Goal: Check status: Check status

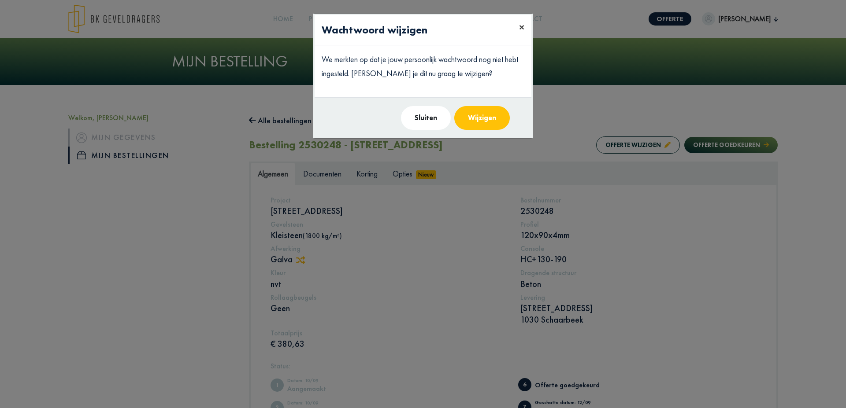
click at [522, 26] on span "×" at bounding box center [521, 27] width 5 height 14
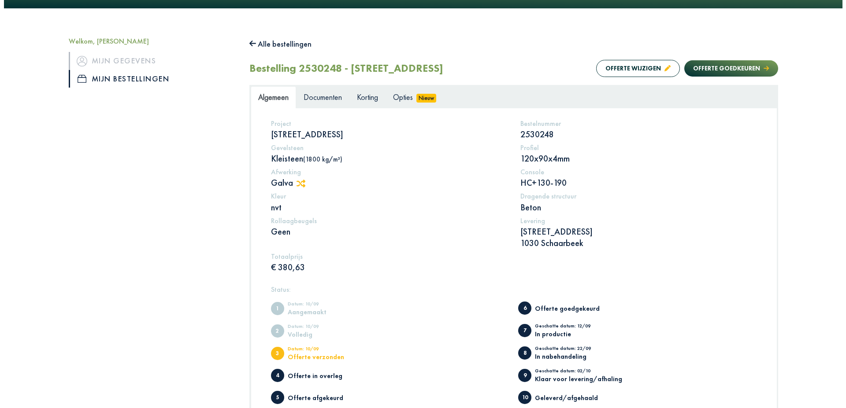
scroll to position [74, 0]
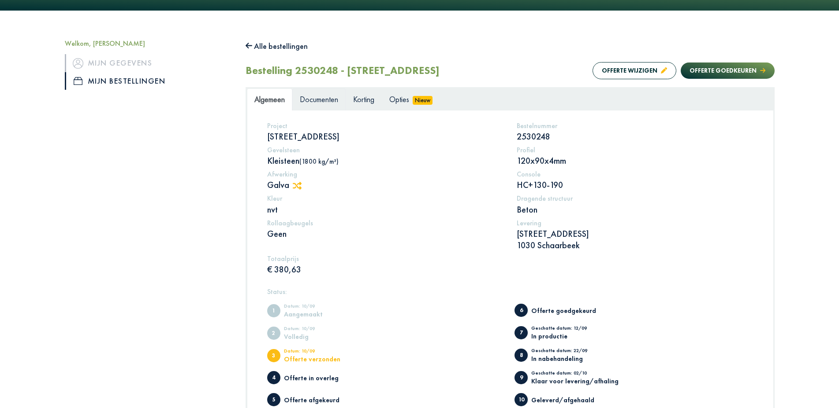
click at [329, 100] on span "Documenten" at bounding box center [319, 99] width 38 height 10
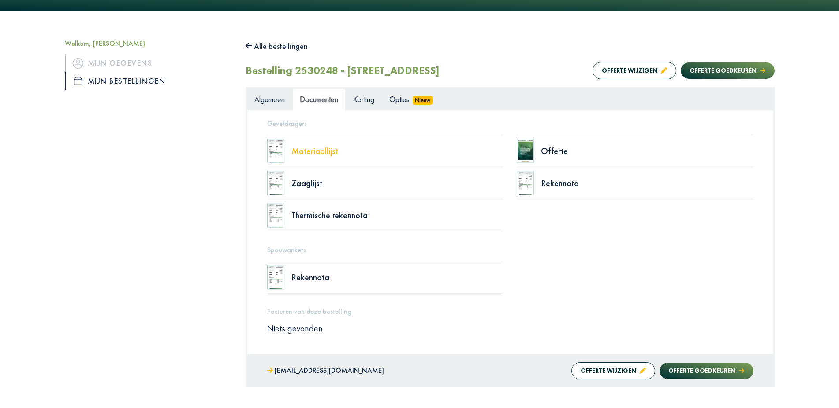
click at [317, 151] on div "Materiaallijst" at bounding box center [397, 151] width 212 height 9
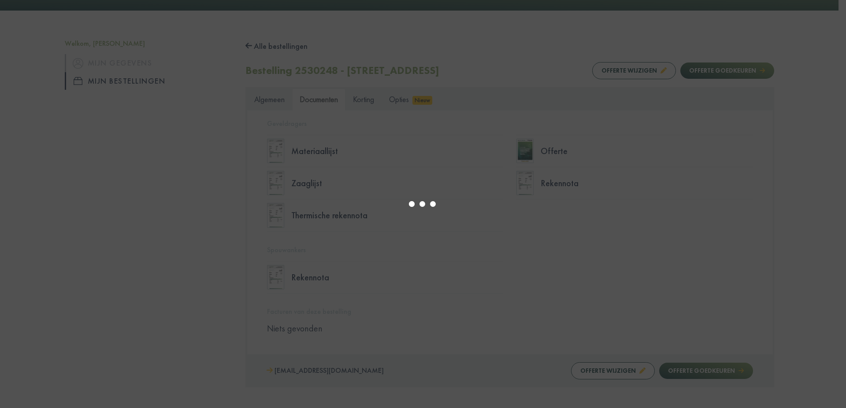
select select "******"
type input "*"
select select "****"
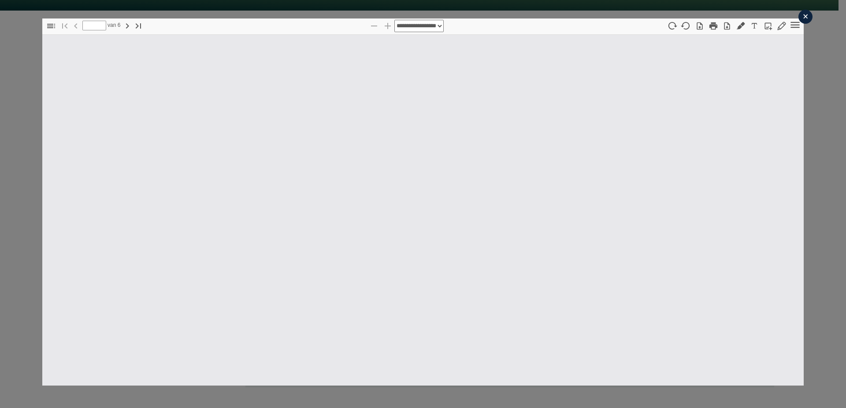
type input "*"
select select "****"
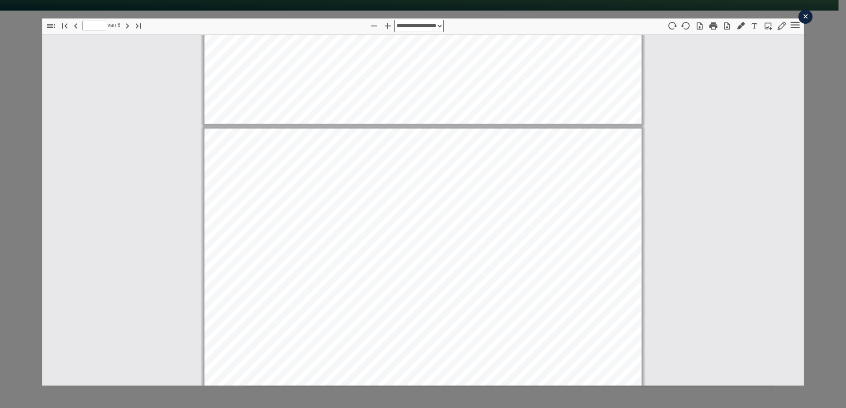
scroll to position [533, 0]
type input "*"
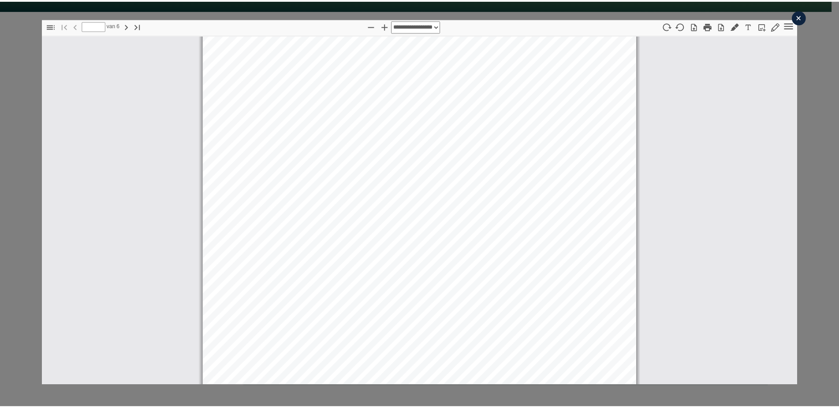
scroll to position [0, 0]
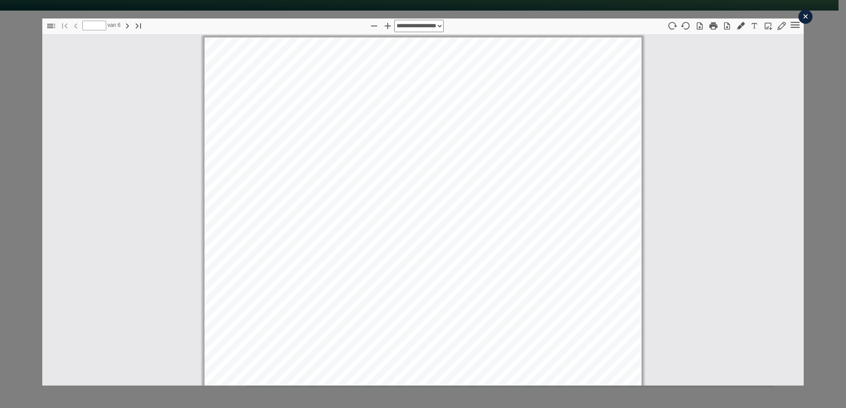
click at [800, 17] on div "×" at bounding box center [805, 17] width 14 height 14
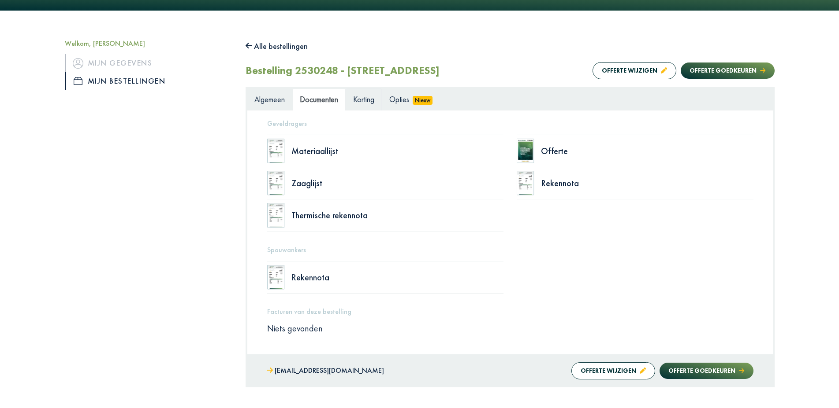
click at [364, 103] on span "Korting" at bounding box center [363, 99] width 21 height 10
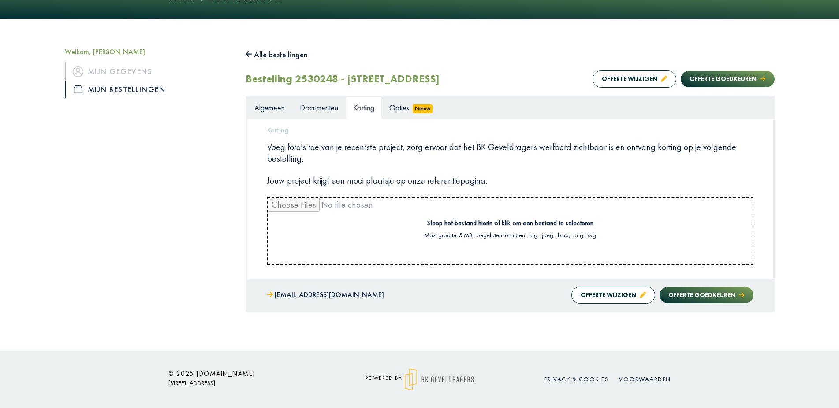
scroll to position [66, 0]
click at [406, 108] on span "Opties" at bounding box center [399, 108] width 20 height 10
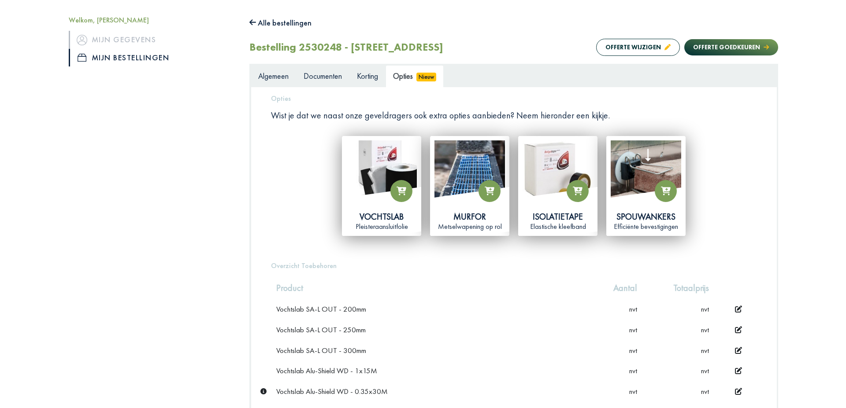
scroll to position [150, 0]
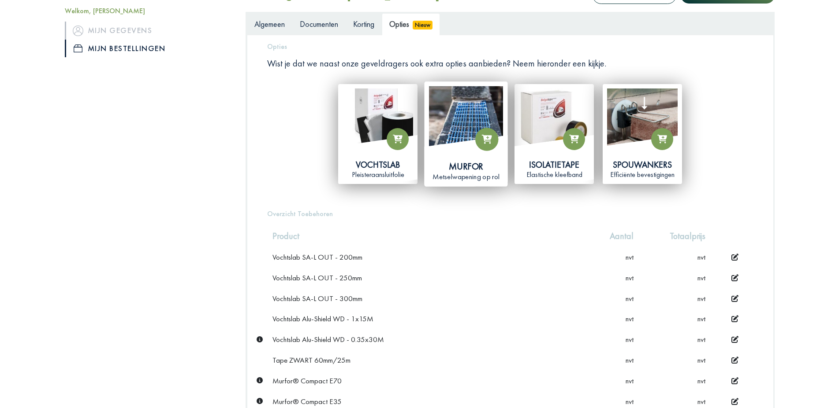
click at [468, 119] on img at bounding box center [466, 123] width 74 height 74
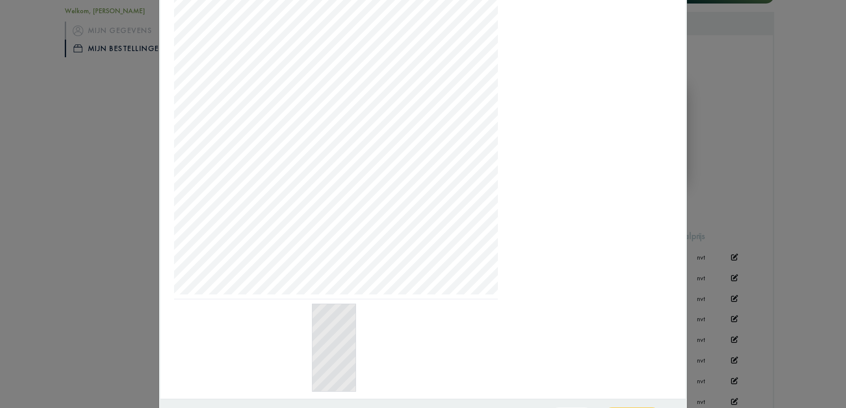
scroll to position [0, 0]
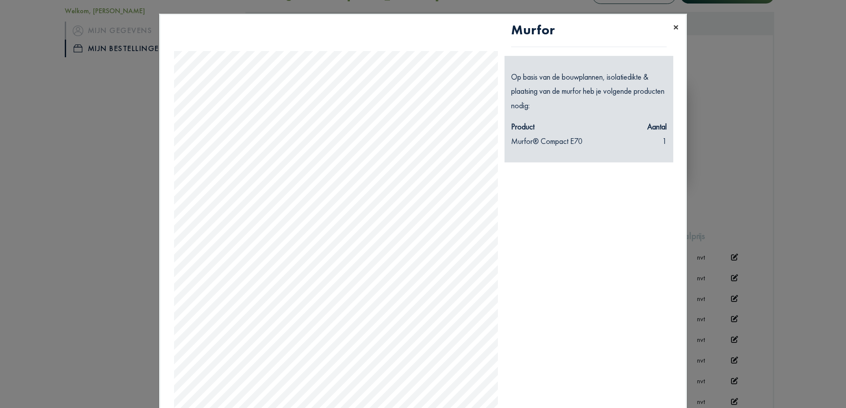
click at [674, 26] on span "×" at bounding box center [675, 27] width 5 height 14
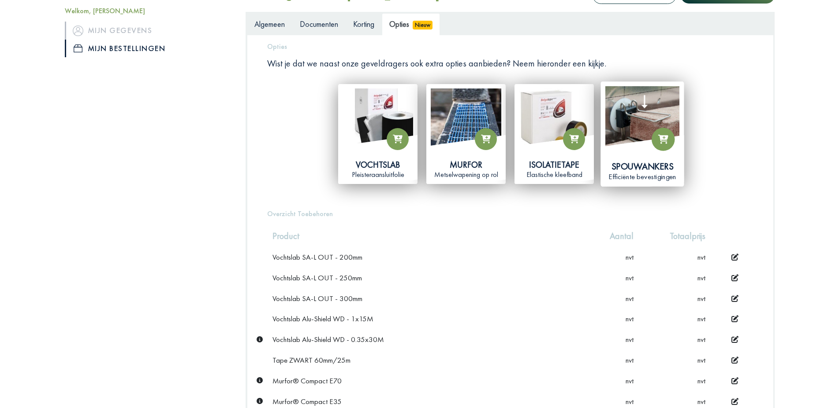
click at [630, 120] on img at bounding box center [642, 123] width 74 height 74
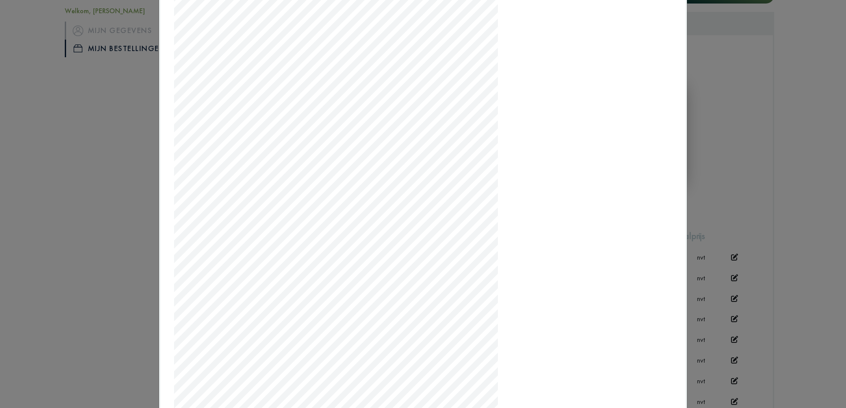
scroll to position [45, 0]
click at [737, 55] on modal-container "× Spouwankers Geen compatibel product gevonden. Sluiten Toevoegen" at bounding box center [423, 204] width 846 height 408
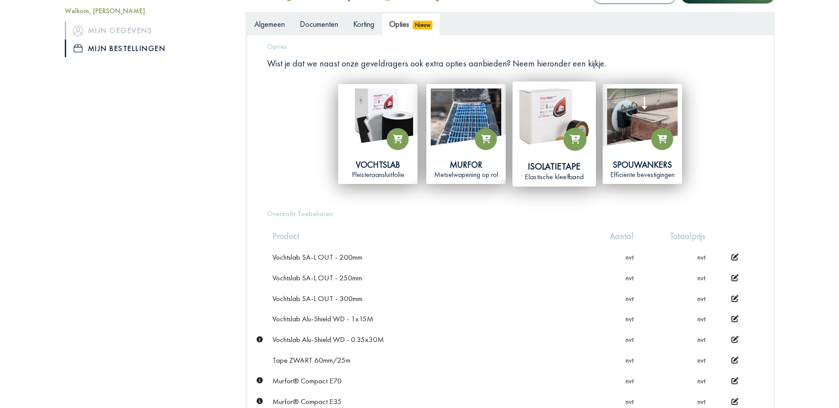
click at [557, 116] on img at bounding box center [554, 123] width 74 height 74
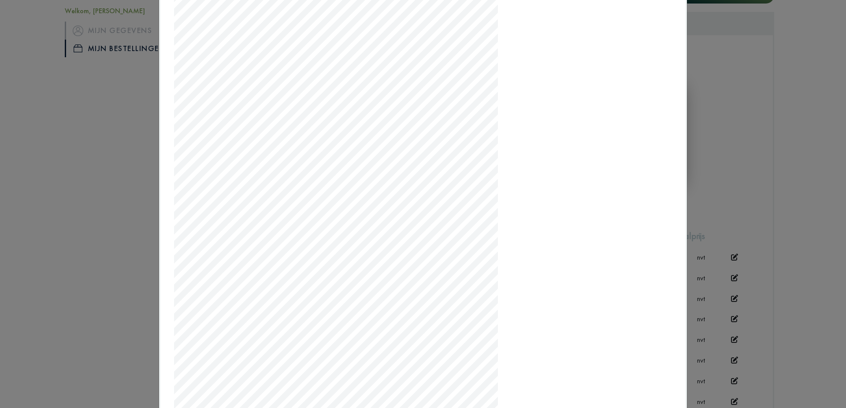
scroll to position [0, 0]
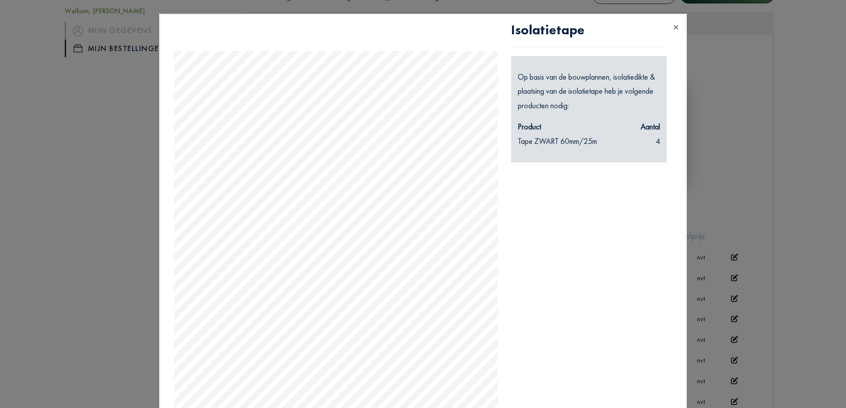
click at [745, 110] on modal-container "× Isolatietape Op basis van de bouwplannen, isolatiedikte & plaatsing van de is…" at bounding box center [423, 204] width 846 height 408
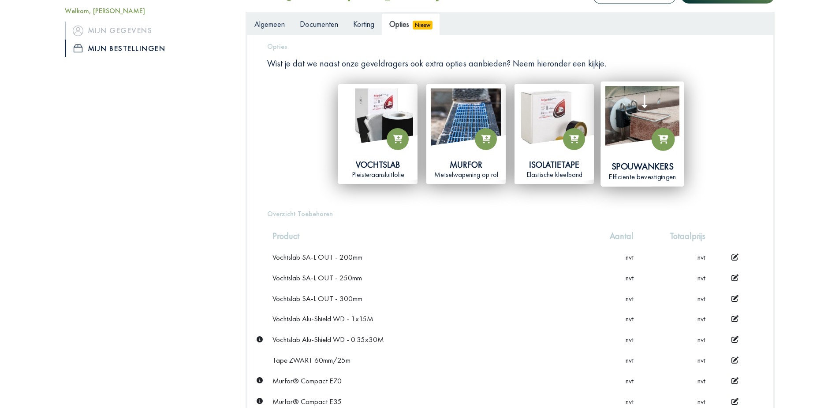
click at [639, 123] on img at bounding box center [642, 123] width 74 height 74
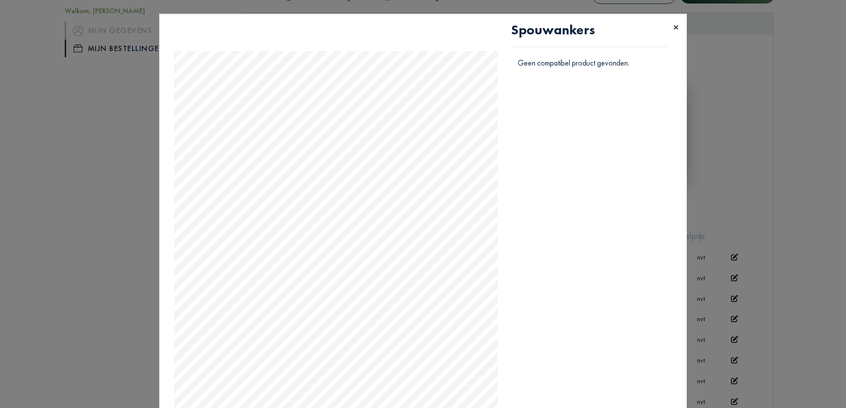
click at [674, 30] on span "×" at bounding box center [675, 27] width 5 height 14
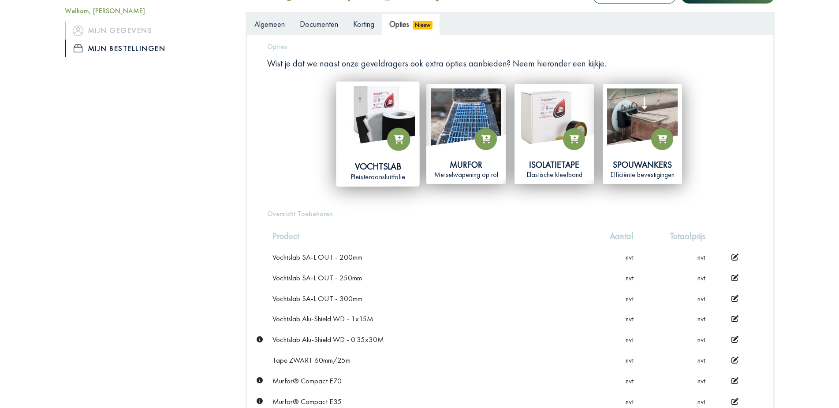
click at [375, 107] on img at bounding box center [378, 123] width 74 height 74
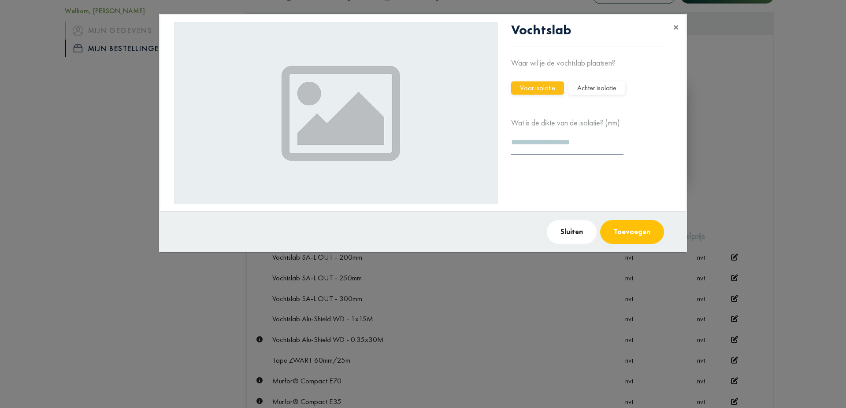
click at [579, 231] on button "Sluiten" at bounding box center [572, 232] width 50 height 24
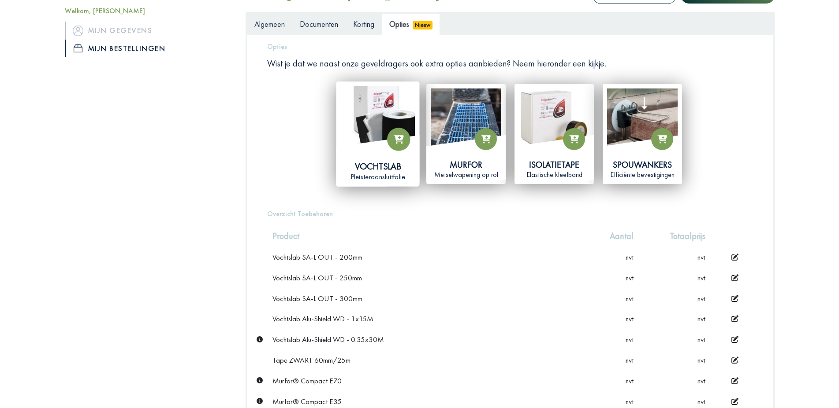
click at [390, 105] on img at bounding box center [378, 123] width 74 height 74
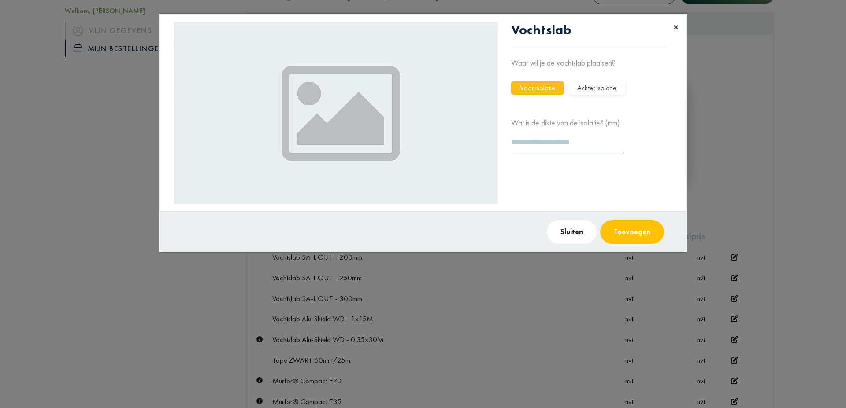
click at [677, 24] on span "×" at bounding box center [675, 27] width 5 height 14
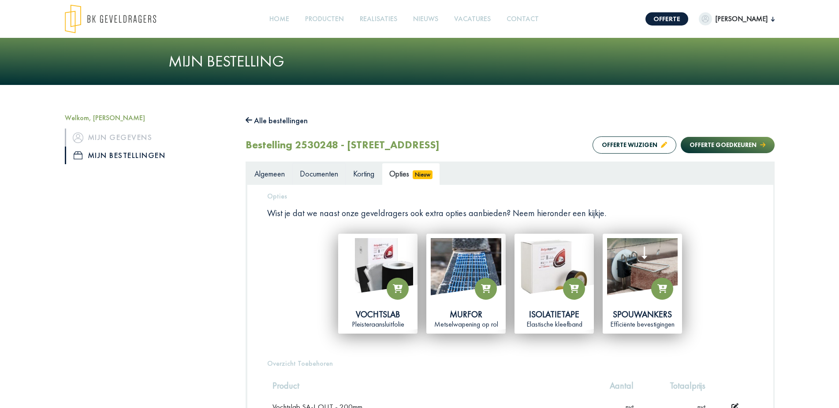
click at [317, 174] on span "Documenten" at bounding box center [319, 174] width 38 height 10
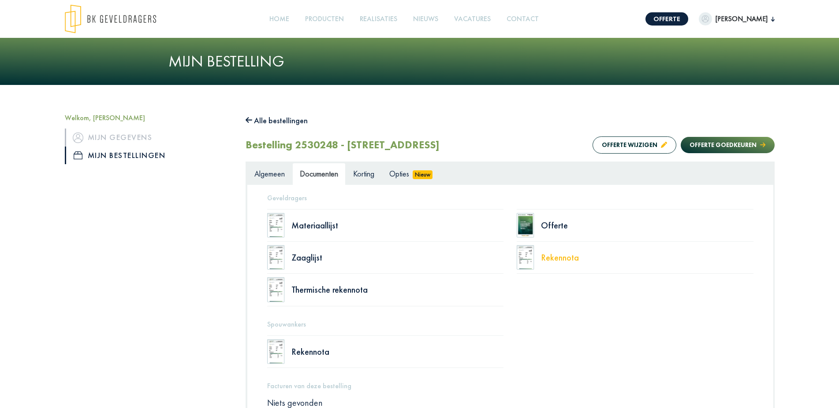
click at [545, 260] on div "Rekennota" at bounding box center [647, 257] width 212 height 9
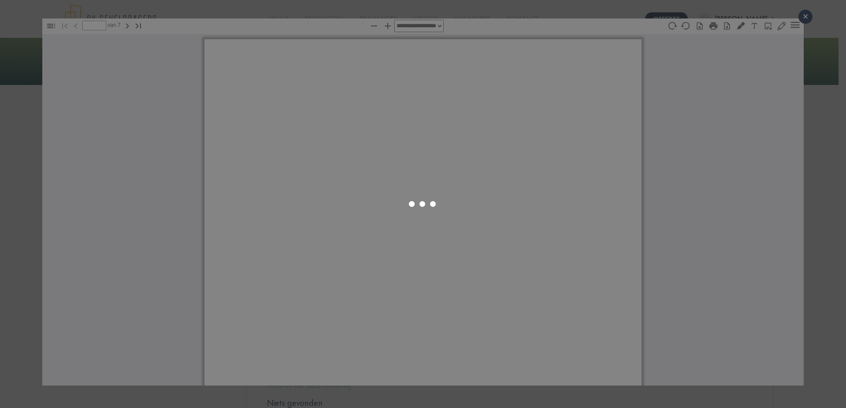
select select "****"
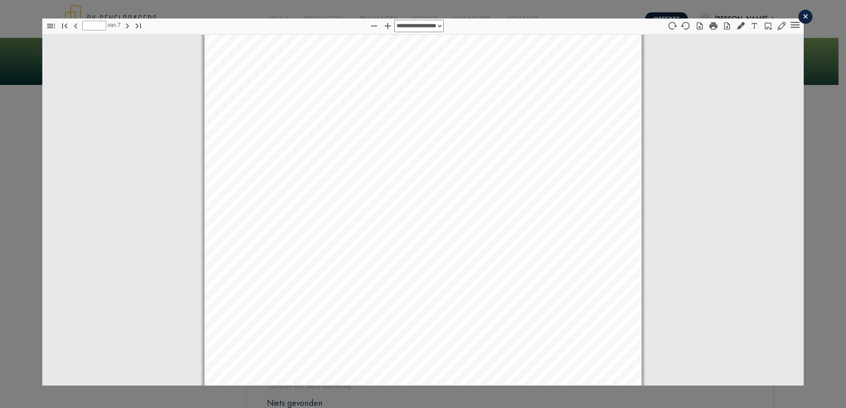
scroll to position [2692, 0]
type input "*"
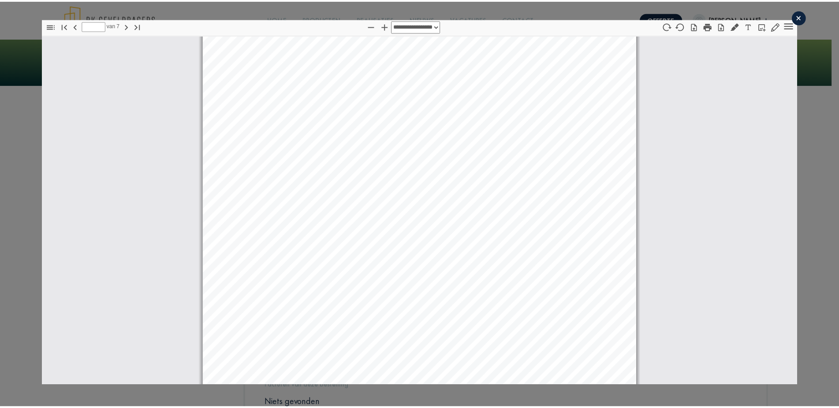
scroll to position [48, 0]
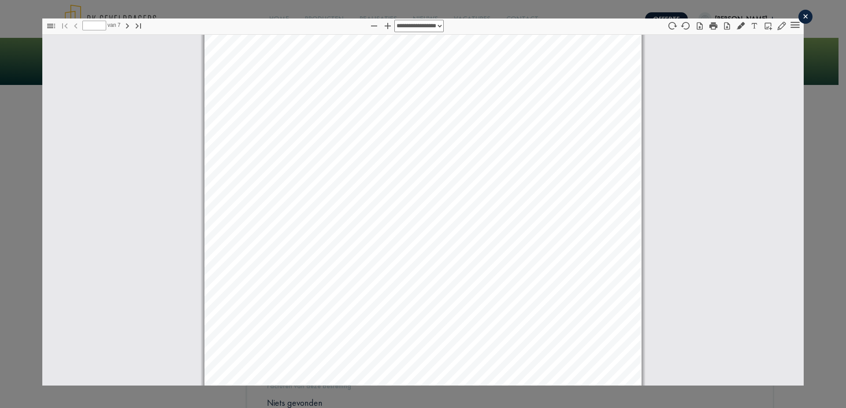
click at [798, 17] on div "×" at bounding box center [805, 17] width 14 height 14
